Goal: Information Seeking & Learning: Learn about a topic

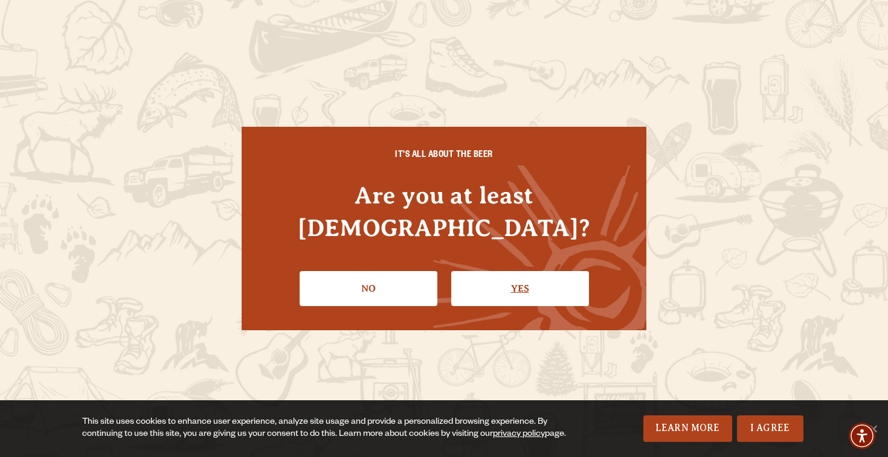
click at [508, 271] on link "Yes" at bounding box center [520, 288] width 138 height 35
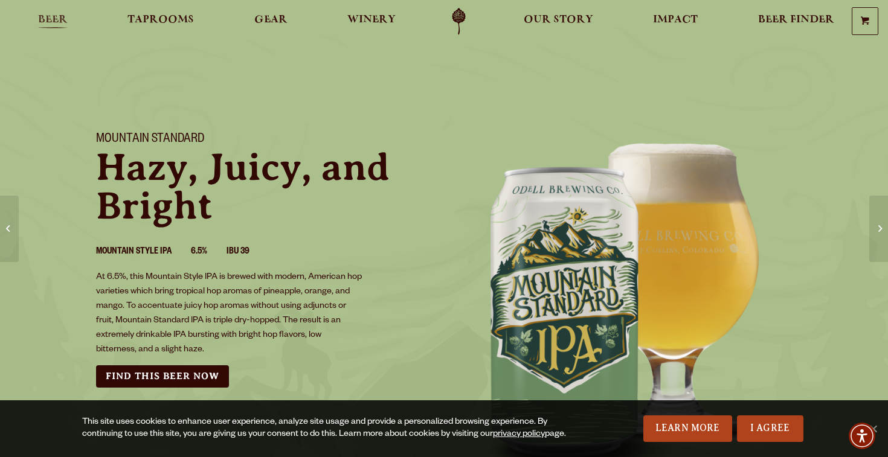
click at [43, 19] on span "Beer" at bounding box center [53, 20] width 30 height 10
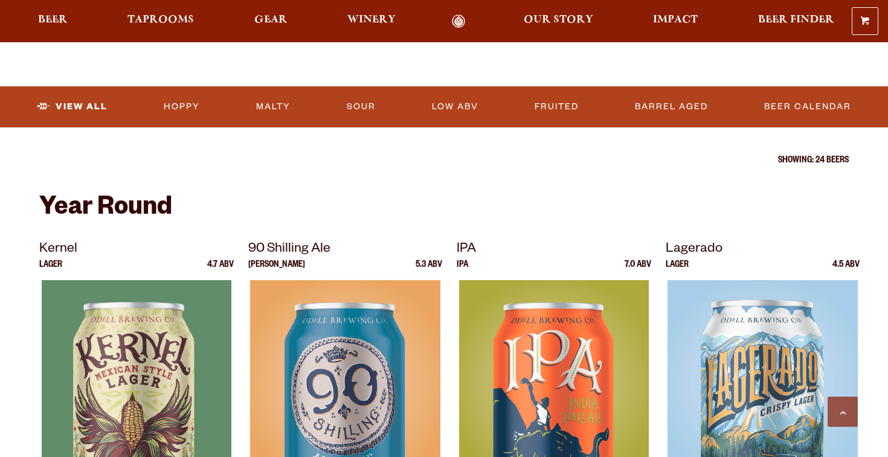
scroll to position [366, 0]
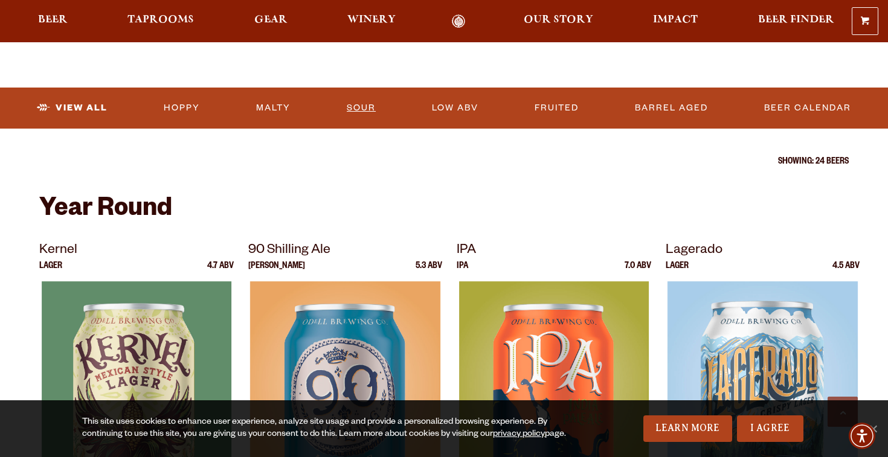
click at [375, 107] on link "Sour" at bounding box center [361, 108] width 39 height 28
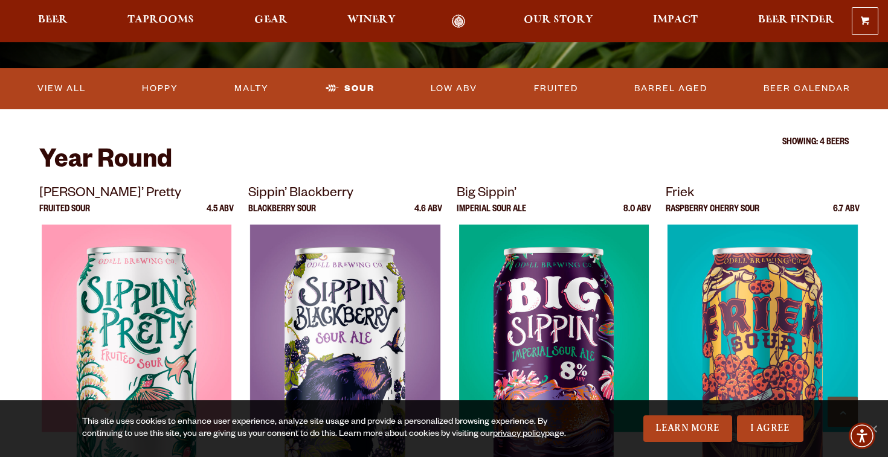
scroll to position [326, 0]
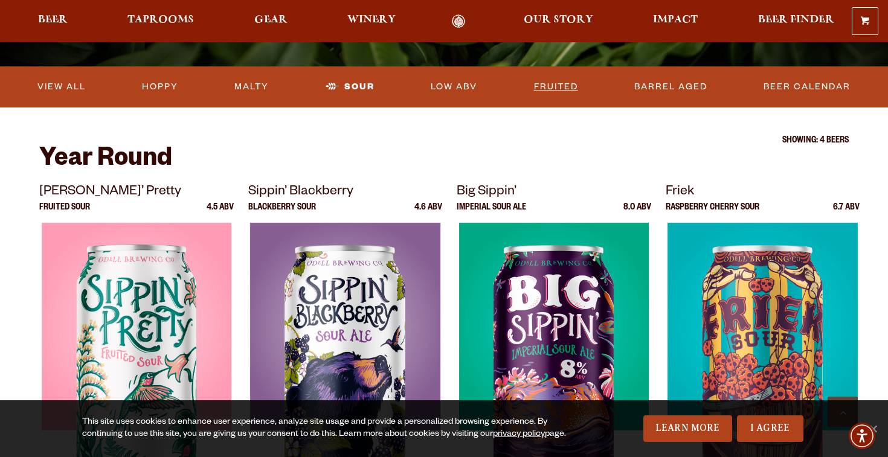
click at [564, 86] on link "Fruited" at bounding box center [556, 87] width 54 height 28
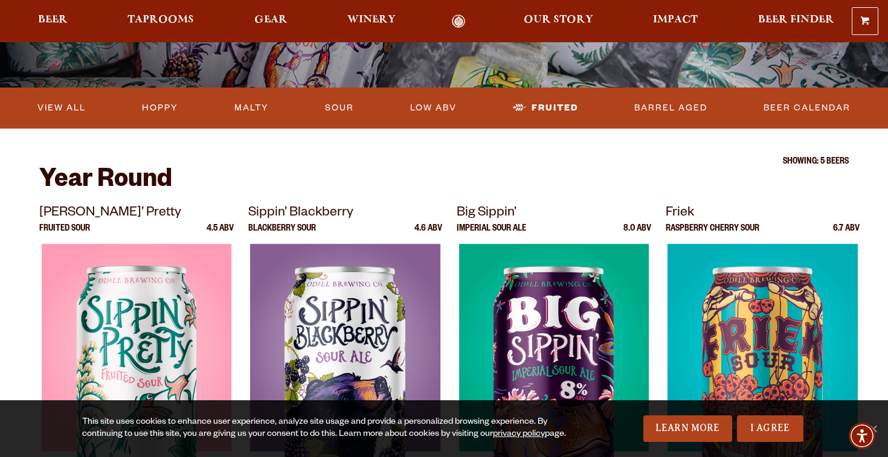
scroll to position [301, 0]
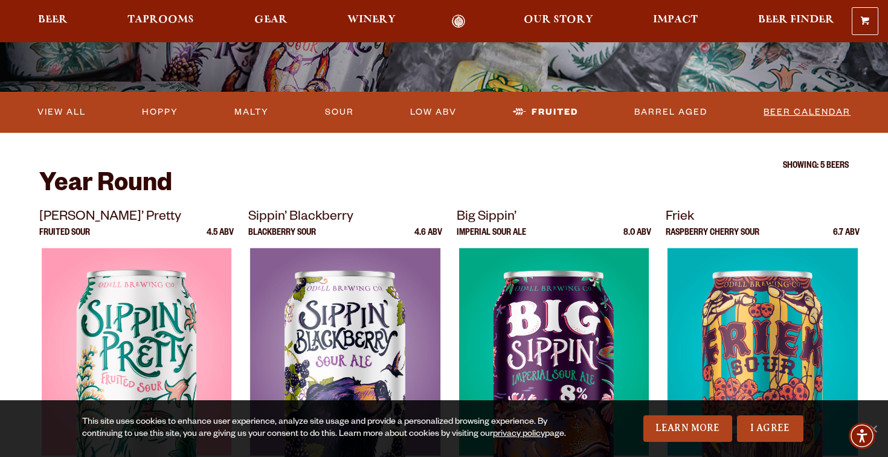
click at [818, 106] on link "Beer Calendar" at bounding box center [806, 112] width 97 height 28
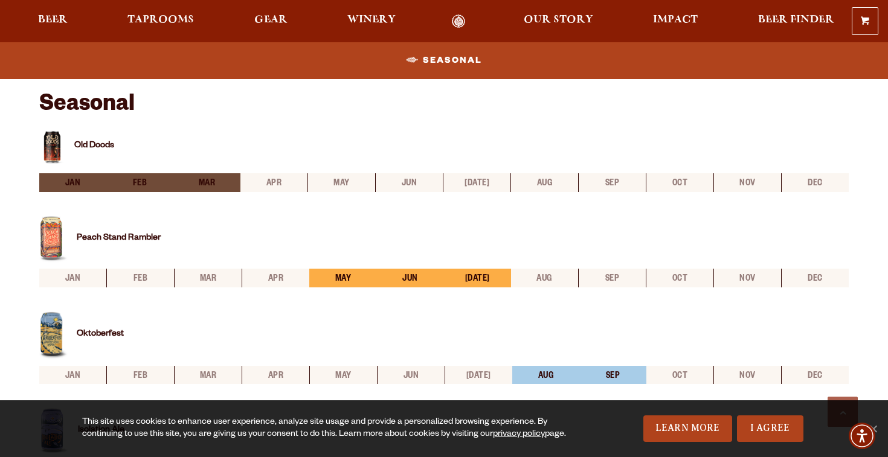
scroll to position [438, 0]
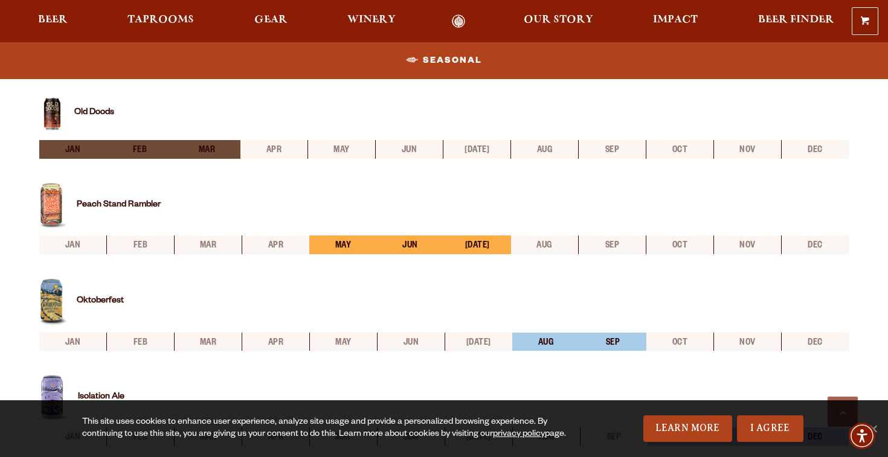
click at [208, 153] on li "mar" at bounding box center [206, 149] width 67 height 19
click at [83, 156] on li "jan" at bounding box center [72, 149] width 67 height 19
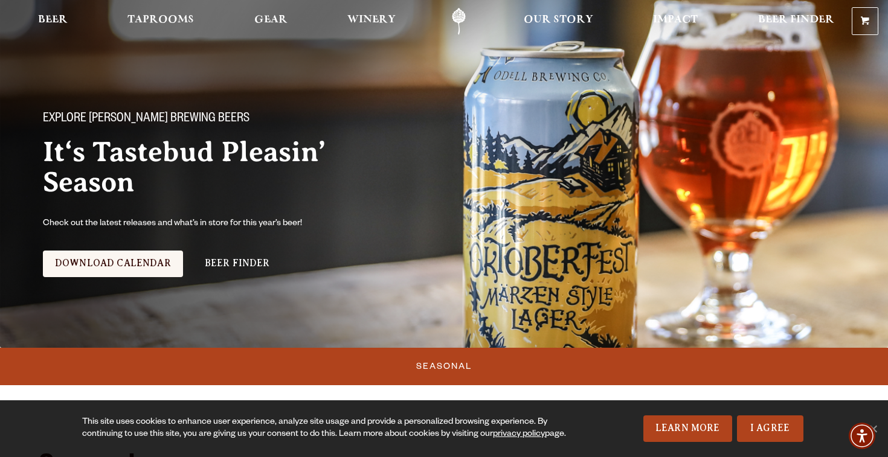
scroll to position [0, 0]
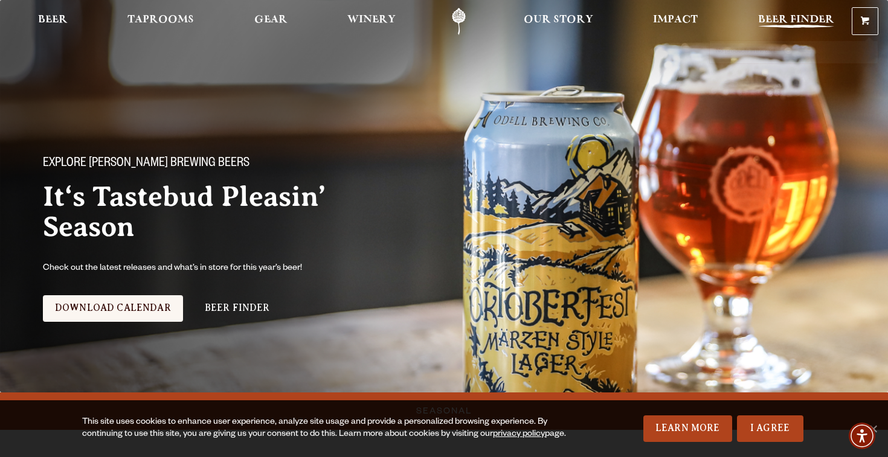
click at [808, 12] on link "Beer Finder" at bounding box center [796, 21] width 92 height 27
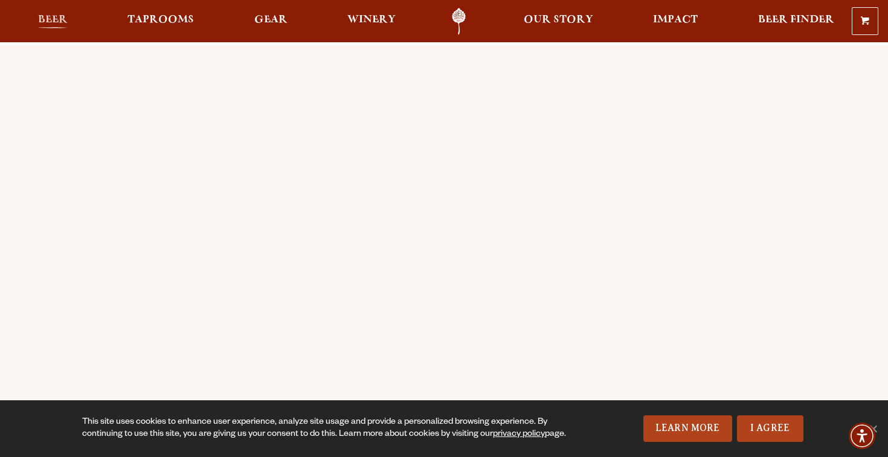
click at [53, 19] on span "Beer" at bounding box center [53, 20] width 30 height 10
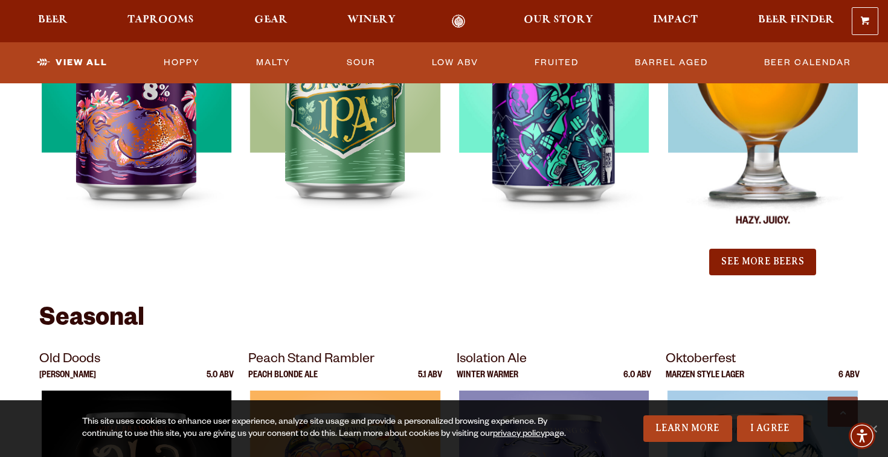
scroll to position [1424, 0]
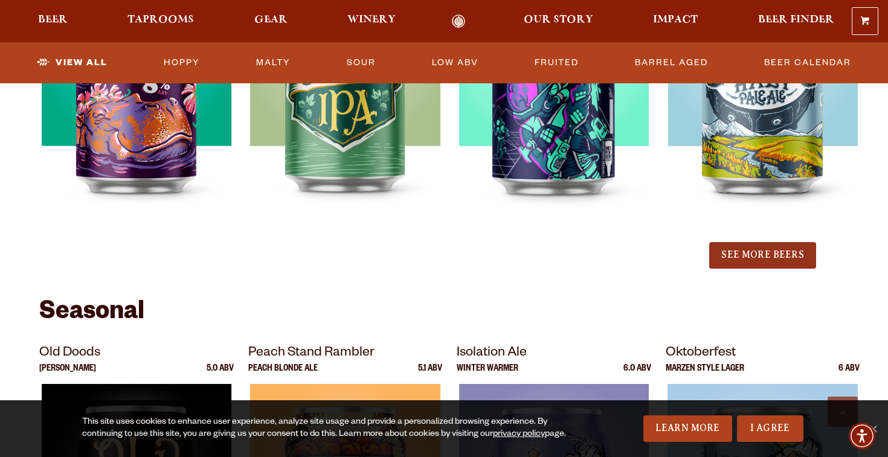
click at [760, 256] on button "See More Beers" at bounding box center [762, 255] width 106 height 27
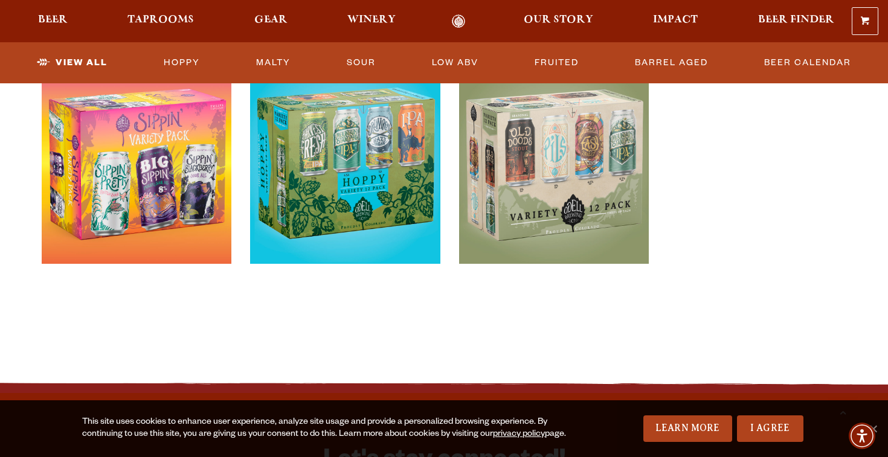
scroll to position [2913, 0]
